Goal: Transaction & Acquisition: Purchase product/service

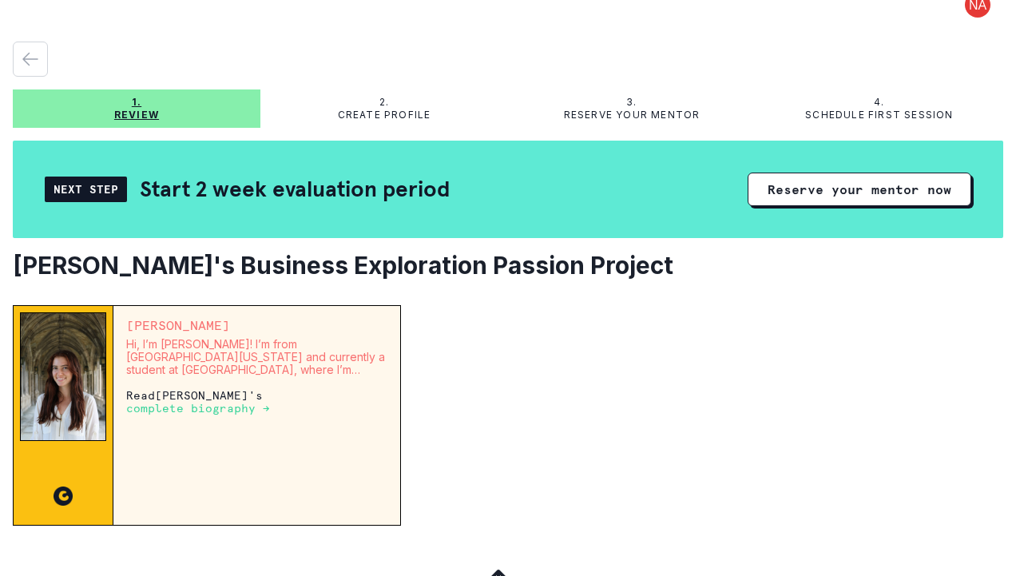
scroll to position [16, 0]
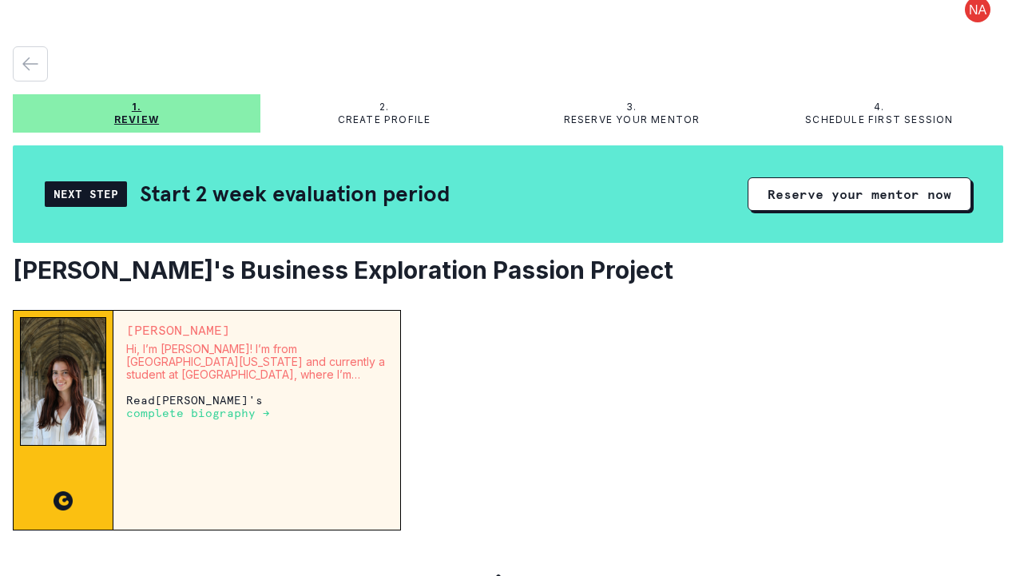
click at [380, 108] on p "2." at bounding box center [385, 107] width 10 height 13
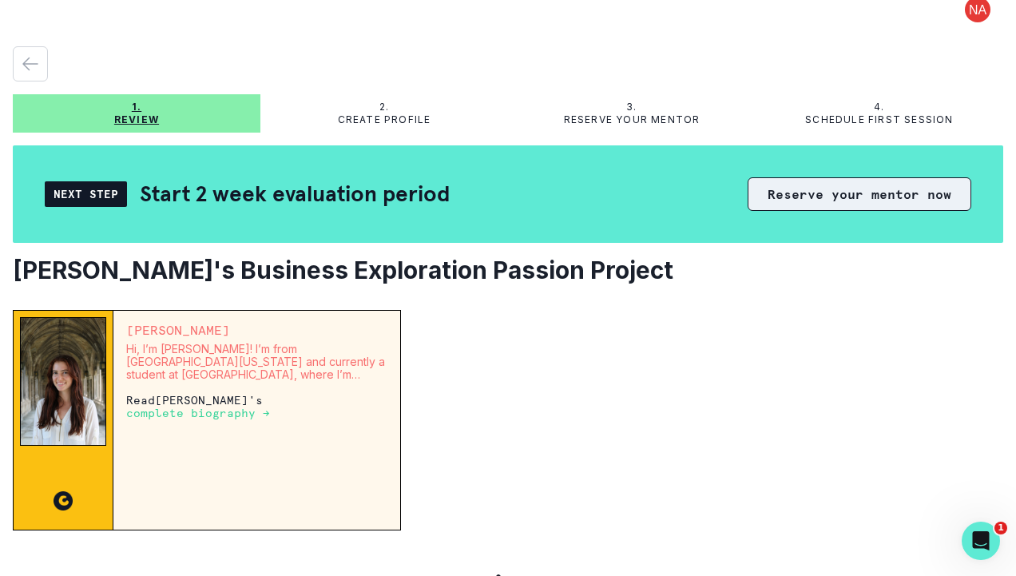
scroll to position [0, 0]
click at [782, 201] on button "Reserve your mentor now" at bounding box center [860, 194] width 224 height 34
